Goal: Navigation & Orientation: Find specific page/section

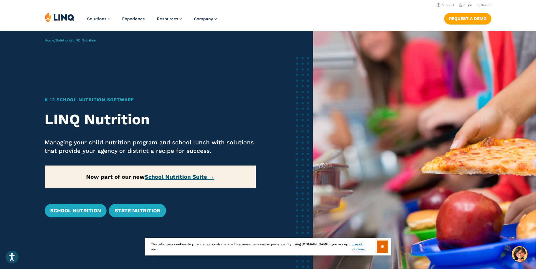
click at [169, 176] on link "School Nutrition Suite →" at bounding box center [180, 177] width 70 height 7
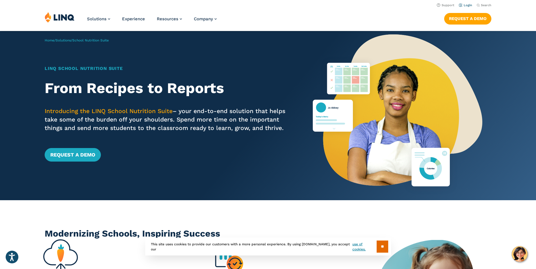
click at [469, 6] on link "Login" at bounding box center [465, 5] width 13 height 4
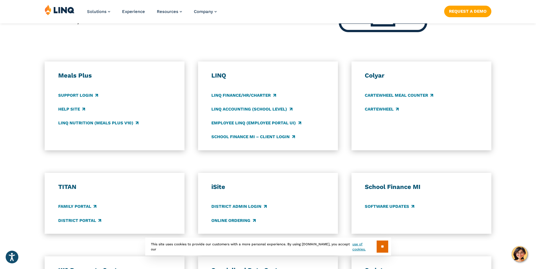
scroll to position [282, 0]
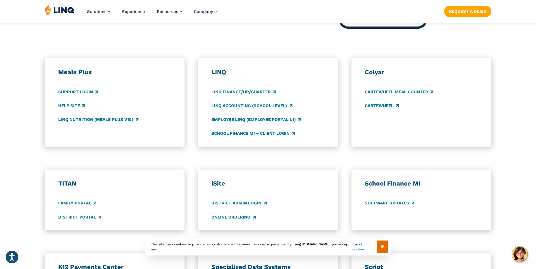
click at [379, 248] on input "**" at bounding box center [383, 247] width 12 height 12
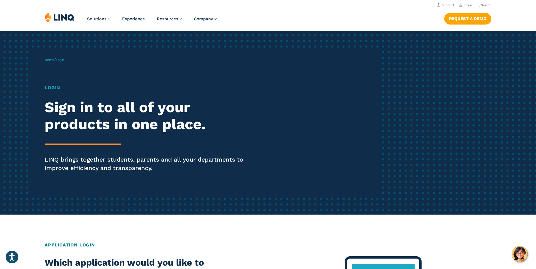
scroll to position [0, 0]
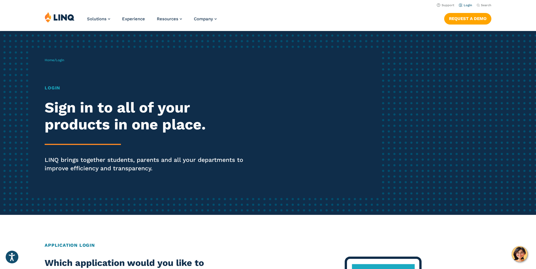
click at [470, 5] on link "Login" at bounding box center [465, 5] width 13 height 4
click at [75, 120] on h2 "Sign in to all of your products in one place." at bounding box center [148, 116] width 206 height 34
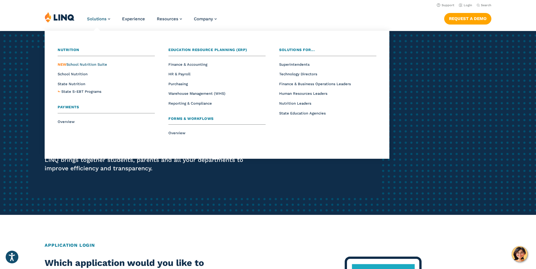
click at [97, 63] on span "NEW School Nutrition Suite" at bounding box center [82, 64] width 49 height 4
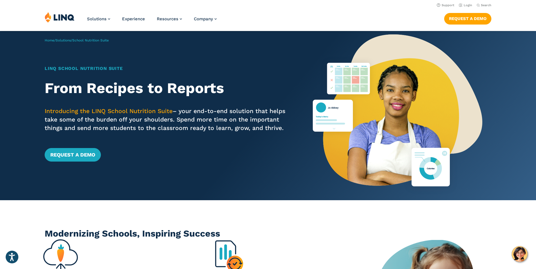
click at [472, 29] on div "Solutions Nutrition Overview NEW School Nutrition Suite School Nutrition State …" at bounding box center [268, 21] width 536 height 19
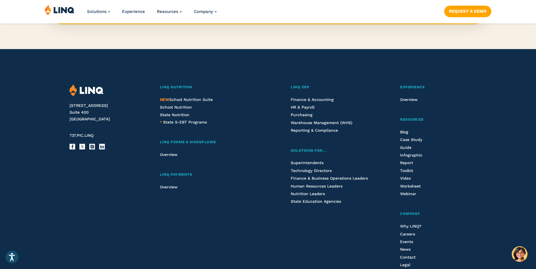
scroll to position [650, 0]
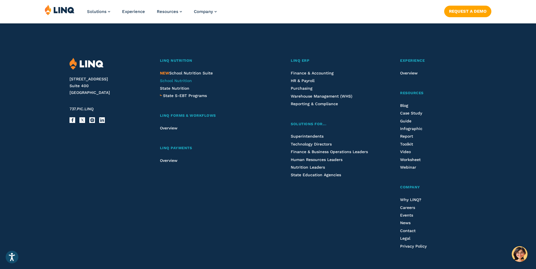
click at [184, 80] on span "School Nutrition" at bounding box center [176, 81] width 32 height 5
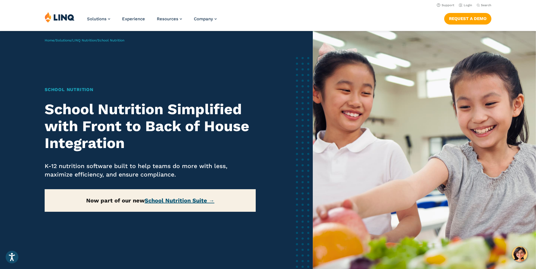
click at [182, 199] on link "School Nutrition Suite →" at bounding box center [180, 200] width 70 height 7
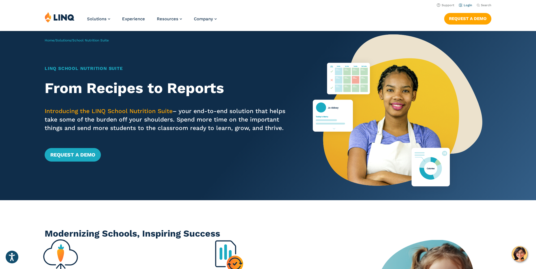
click at [469, 4] on link "Login" at bounding box center [465, 5] width 13 height 4
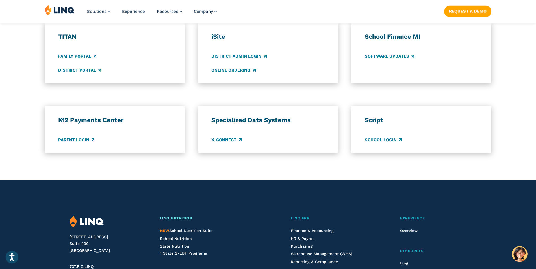
scroll to position [452, 0]
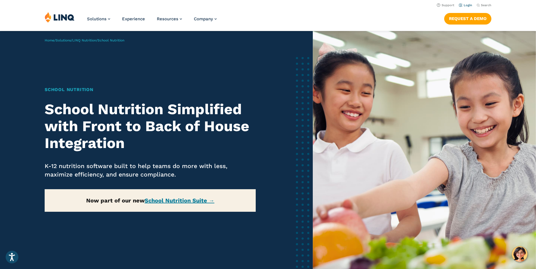
click at [468, 4] on link "Login" at bounding box center [465, 5] width 13 height 4
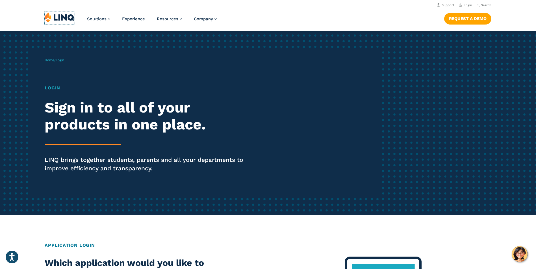
drag, startPoint x: 72, startPoint y: 21, endPoint x: 75, endPoint y: 25, distance: 5.3
click at [72, 21] on img at bounding box center [60, 17] width 30 height 11
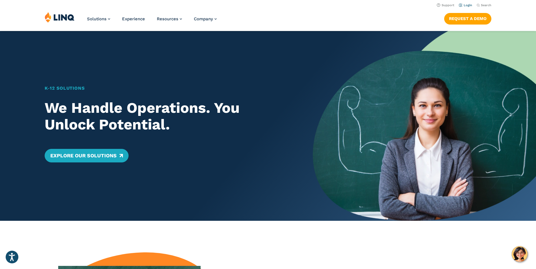
click at [471, 5] on link "Login" at bounding box center [465, 5] width 13 height 4
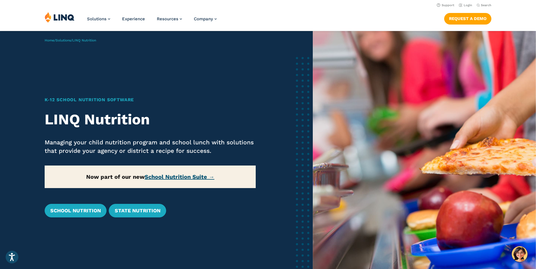
click at [183, 176] on link "School Nutrition Suite →" at bounding box center [180, 177] width 70 height 7
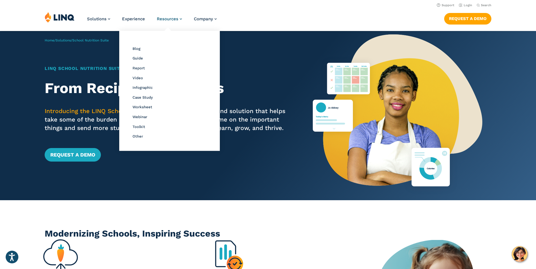
click at [160, 18] on span "Resources" at bounding box center [167, 18] width 21 height 5
